Goal: Navigation & Orientation: Find specific page/section

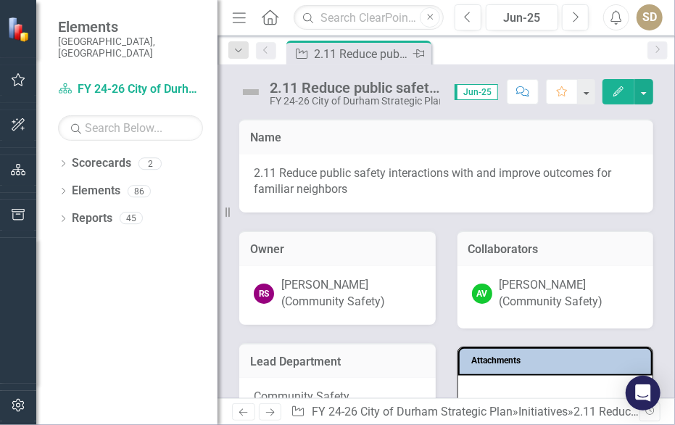
drag, startPoint x: 624, startPoint y: 44, endPoint x: 330, endPoint y: 57, distance: 294.0
click at [330, 57] on div "2.11 Reduce public safety interactions with and improve outcomes for familiar n…" at bounding box center [362, 54] width 96 height 18
click at [73, 155] on link "Scorecards" at bounding box center [101, 163] width 59 height 17
click at [66, 161] on icon "Dropdown" at bounding box center [63, 165] width 10 height 8
click at [96, 183] on link "FY 24-26 City of Durham Strategic Plan" at bounding box center [149, 191] width 138 height 17
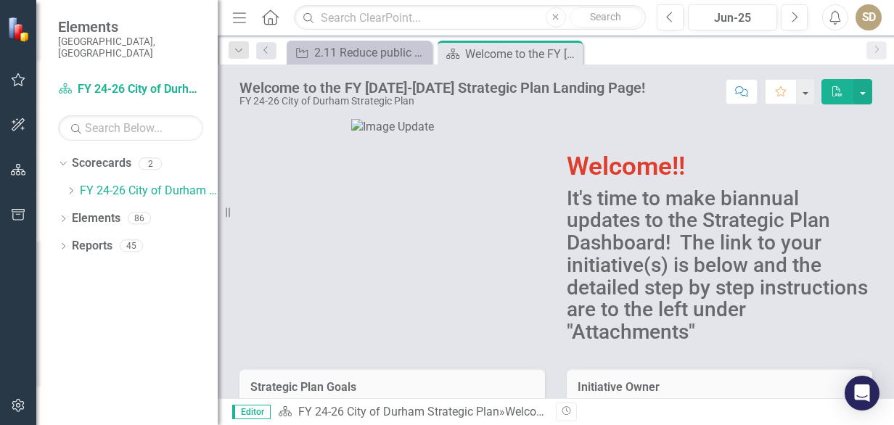
click at [848, 242] on h2 "It's time to make biannual updates to the Strategic Plan Dashboard! The link to…" at bounding box center [718, 266] width 305 height 157
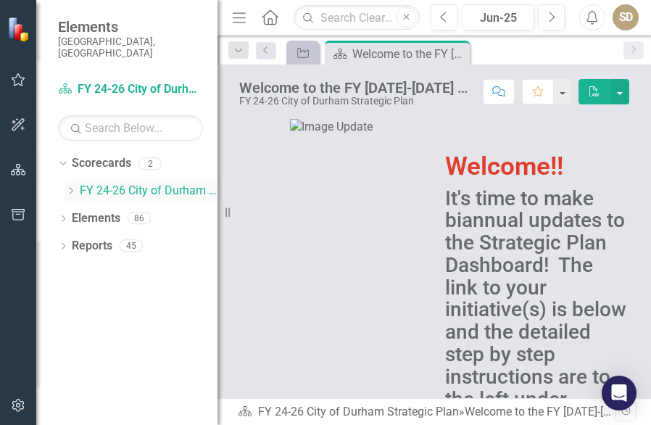
click at [177, 183] on link "FY 24-26 City of Durham Strategic Plan" at bounding box center [149, 191] width 138 height 17
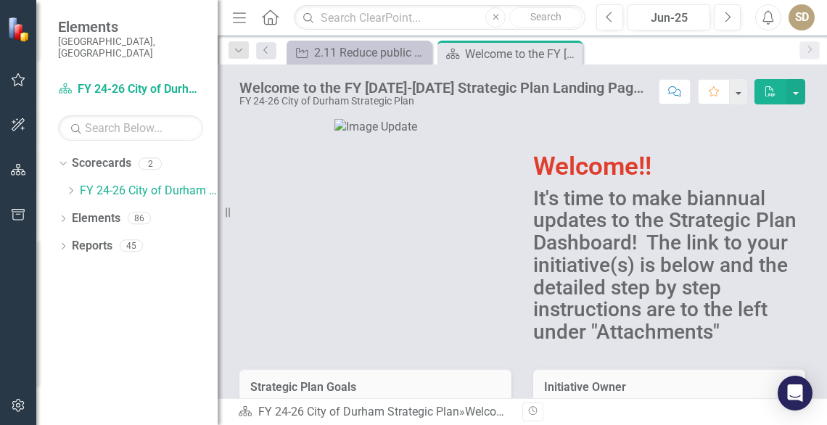
click at [764, 157] on h1 "Welcome!!" at bounding box center [669, 167] width 272 height 28
click at [152, 157] on div "2" at bounding box center [150, 163] width 23 height 12
click at [803, 168] on div "Welcome!! It's time to make biannual updates to the Strategic Plan Dashboard! T…" at bounding box center [669, 225] width 294 height 249
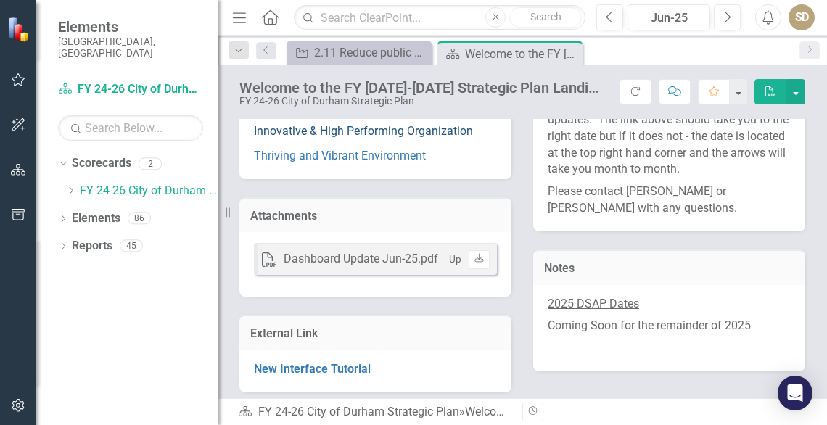
scroll to position [175, 0]
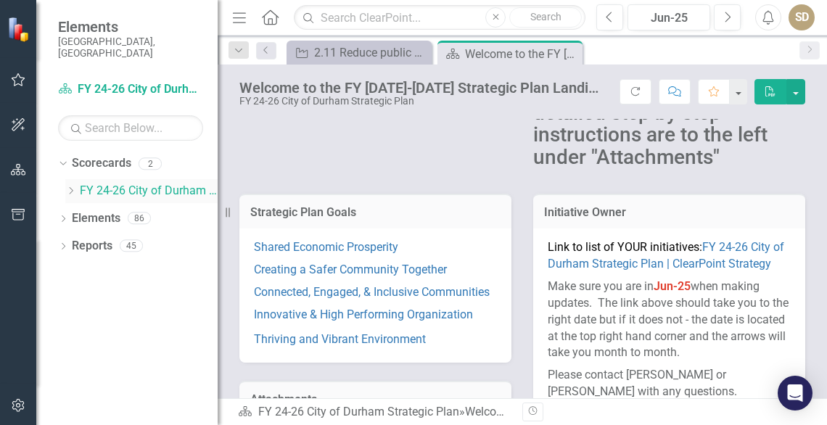
click at [153, 183] on link "FY 24-26 City of Durham Strategic Plan" at bounding box center [149, 191] width 138 height 17
click at [687, 210] on h3 "Initiative Owner" at bounding box center [669, 212] width 250 height 13
click at [70, 186] on icon "Dropdown" at bounding box center [70, 190] width 11 height 9
click at [139, 214] on link "Community Safety" at bounding box center [155, 218] width 123 height 17
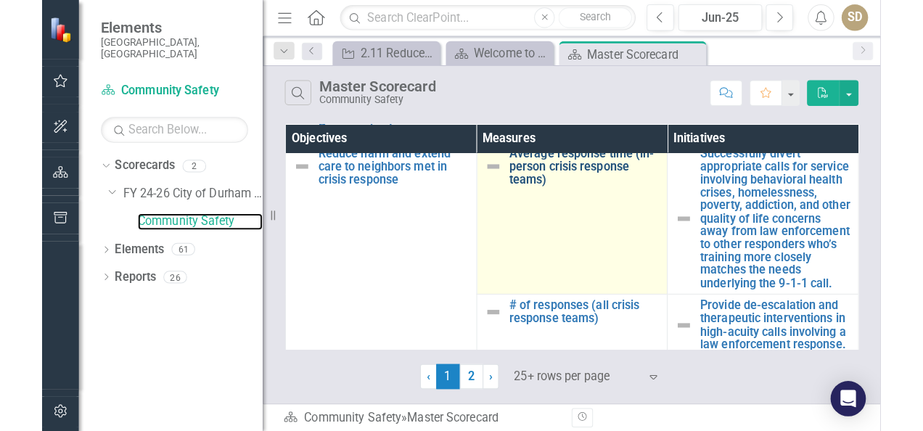
scroll to position [37, 0]
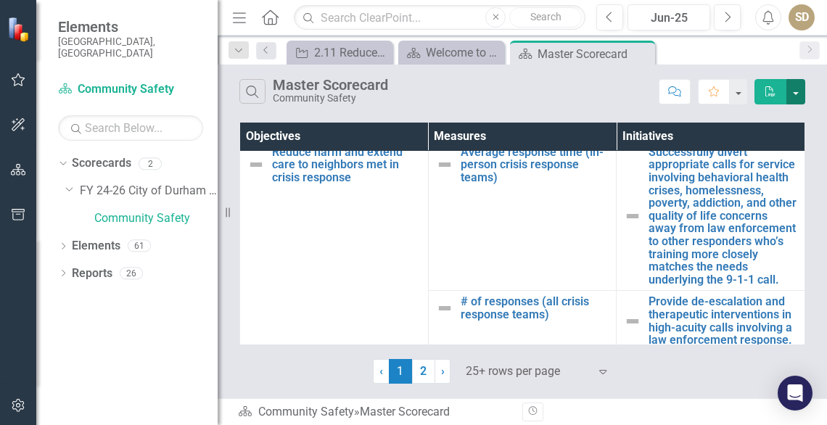
click at [796, 87] on button "button" at bounding box center [795, 91] width 19 height 25
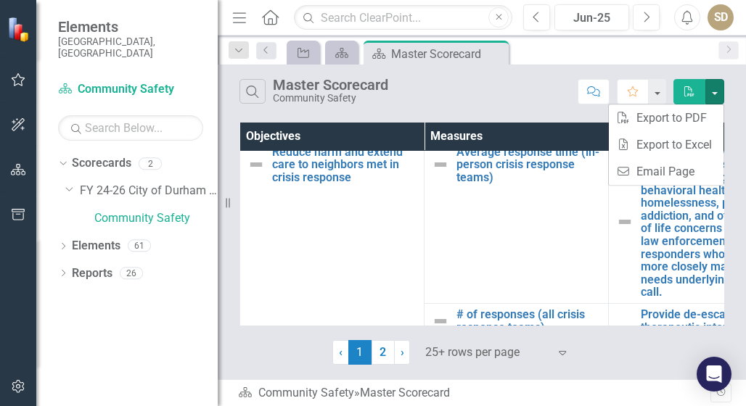
click at [547, 75] on div "Search Master Scorecard Community Safety Comment Favorite PDF" at bounding box center [482, 88] width 528 height 47
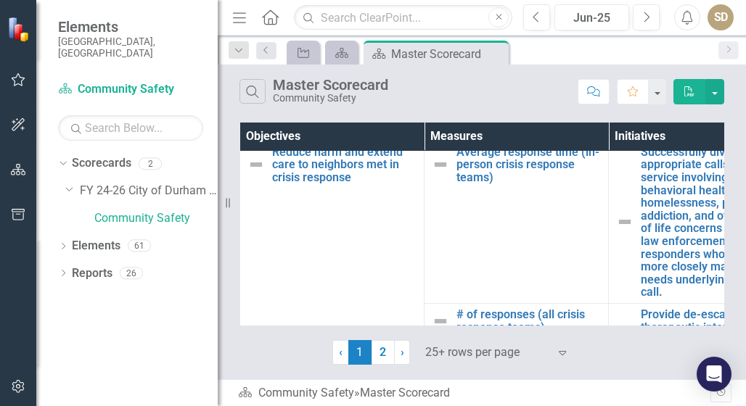
click at [563, 96] on div "Search Master Scorecard Community Safety" at bounding box center [404, 91] width 331 height 25
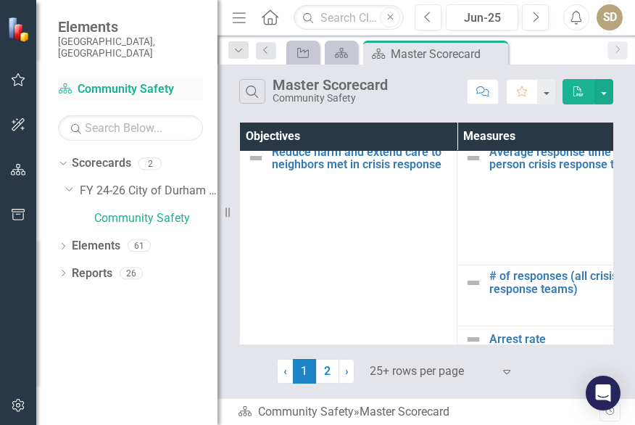
click at [81, 81] on link "Scorecard Community Safety" at bounding box center [130, 89] width 145 height 17
